Goal: Communication & Community: Answer question/provide support

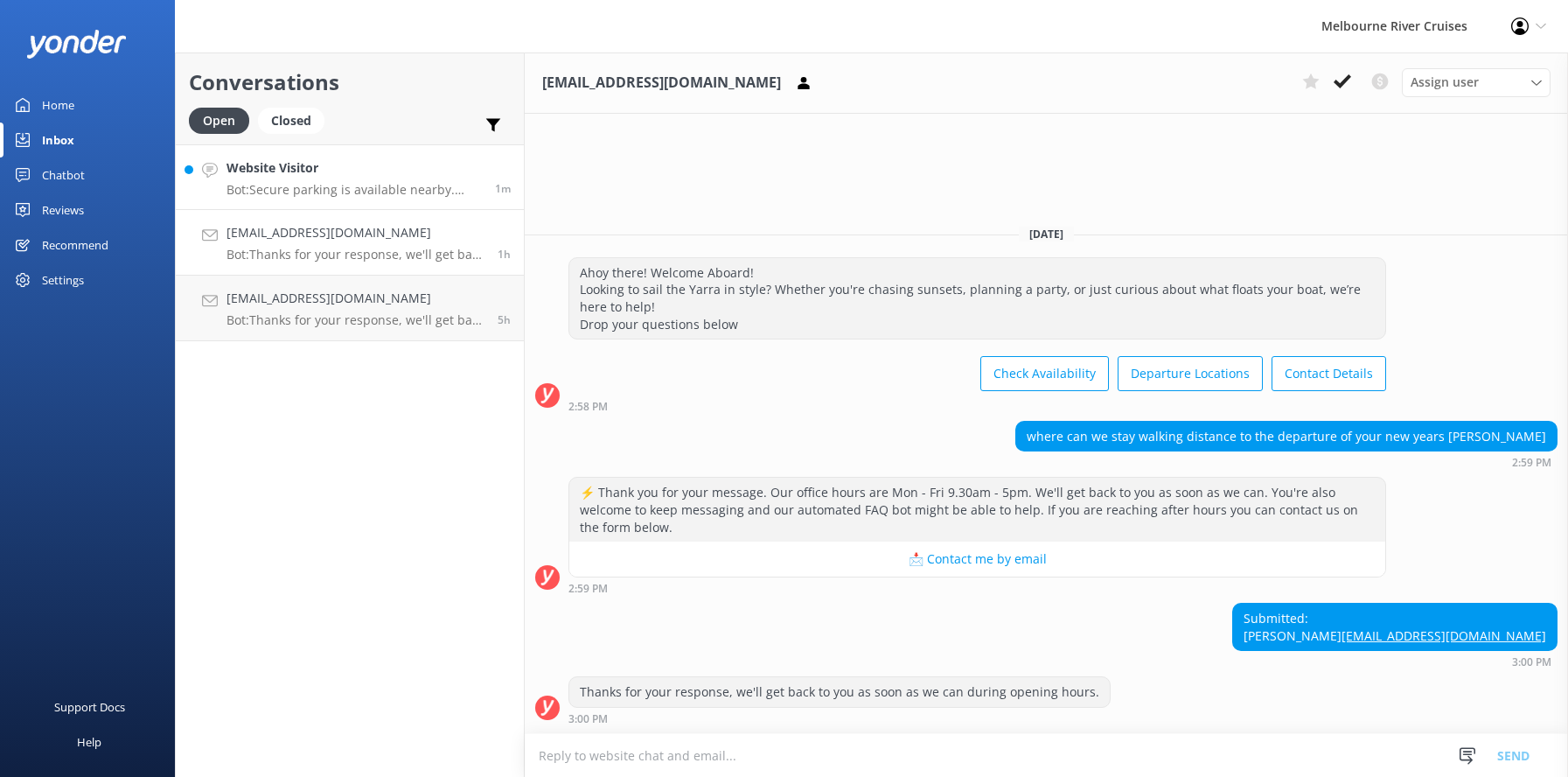
click at [298, 178] on h4 "Website Visitor" at bounding box center [354, 168] width 256 height 20
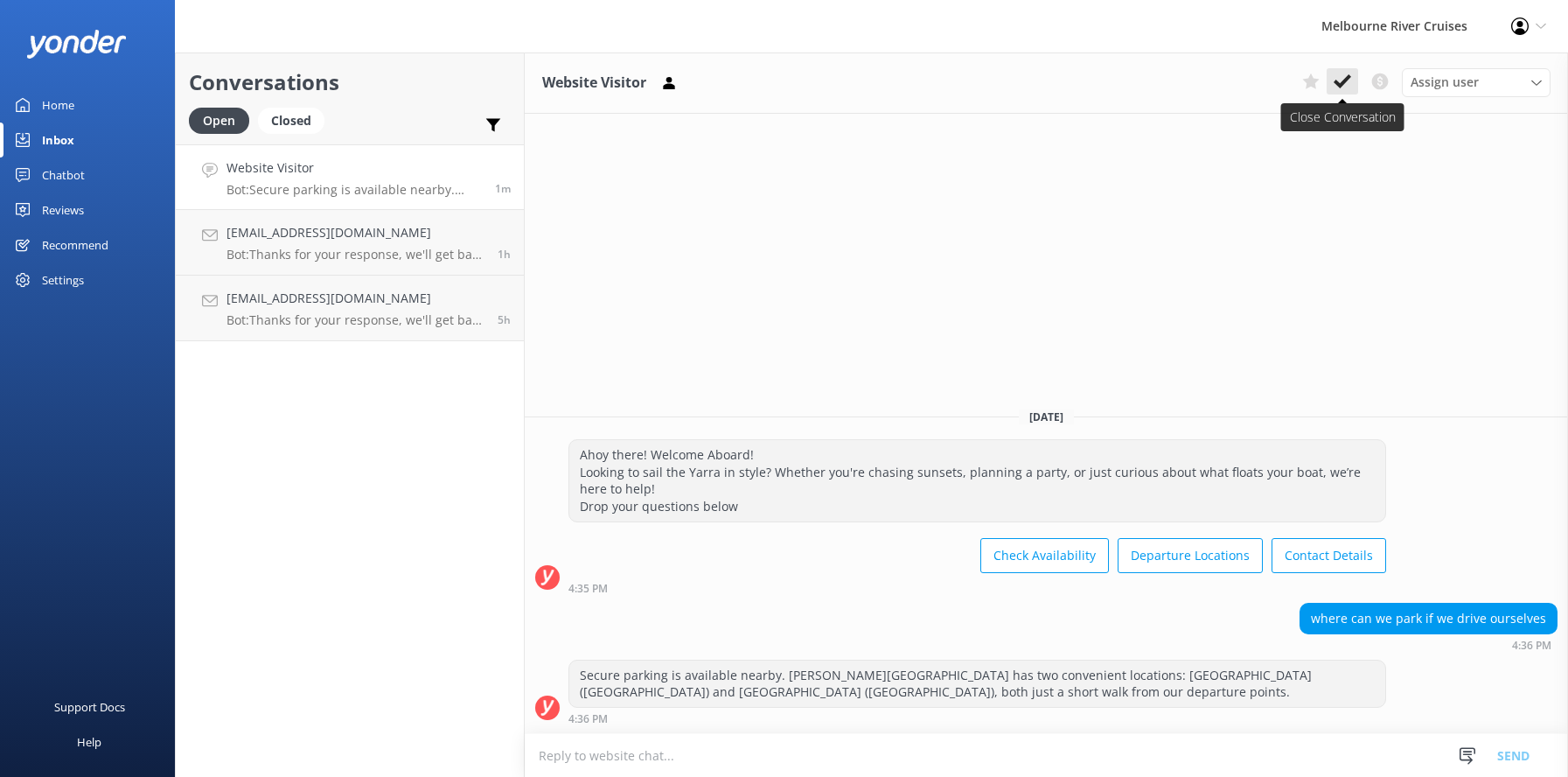
click at [1339, 77] on icon at bounding box center [1343, 82] width 18 height 18
